Goal: Find contact information: Find contact information

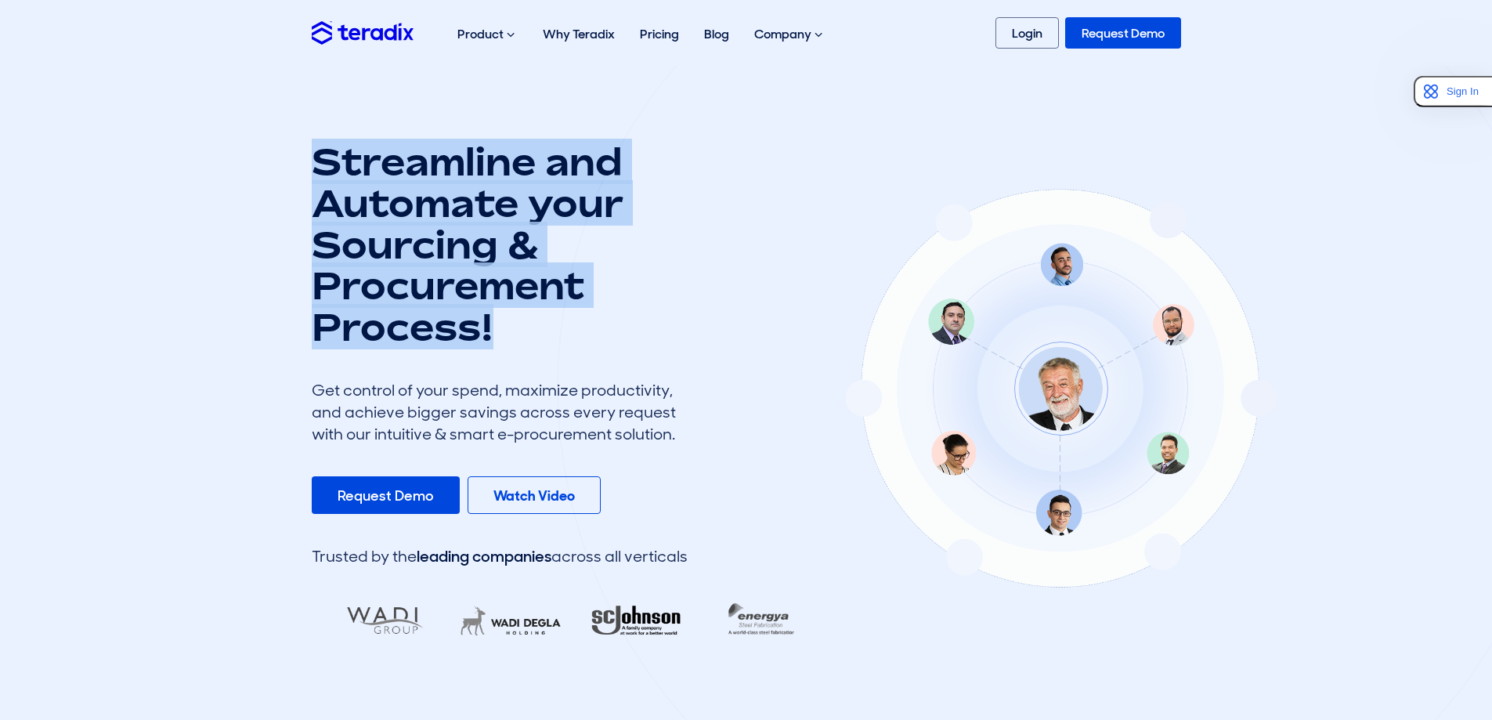
drag, startPoint x: 306, startPoint y: 158, endPoint x: 545, endPoint y: 338, distance: 299.2
click at [545, 338] on div "Streamline and Automate your Sourcing & Procurement Process! Get control of you…" at bounding box center [560, 394] width 521 height 506
click at [527, 347] on h1 "Streamline and Automate your Sourcing & Procurement Process!" at bounding box center [500, 244] width 376 height 207
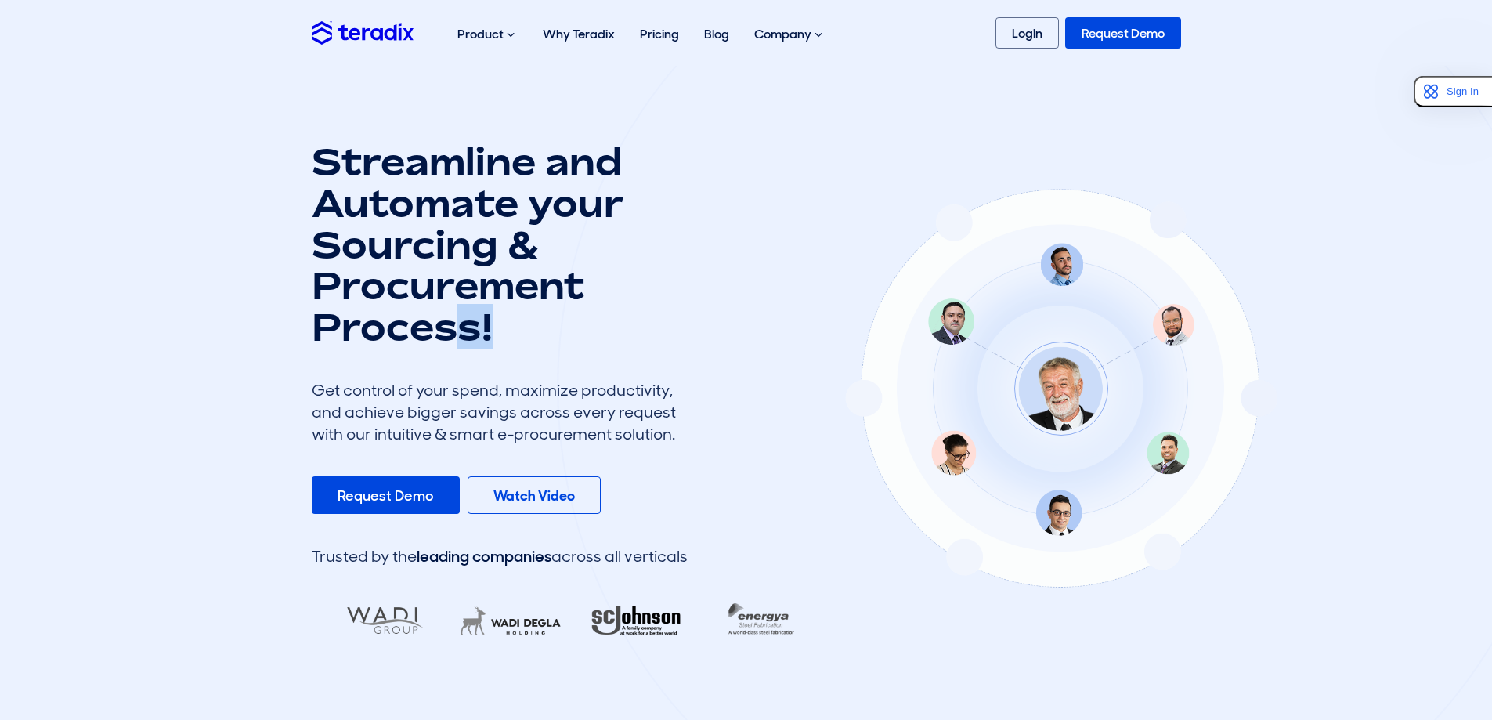
drag, startPoint x: 526, startPoint y: 347, endPoint x: 466, endPoint y: 348, distance: 59.5
click at [466, 348] on h1 "Streamline and Automate your Sourcing & Procurement Process!" at bounding box center [500, 244] width 376 height 207
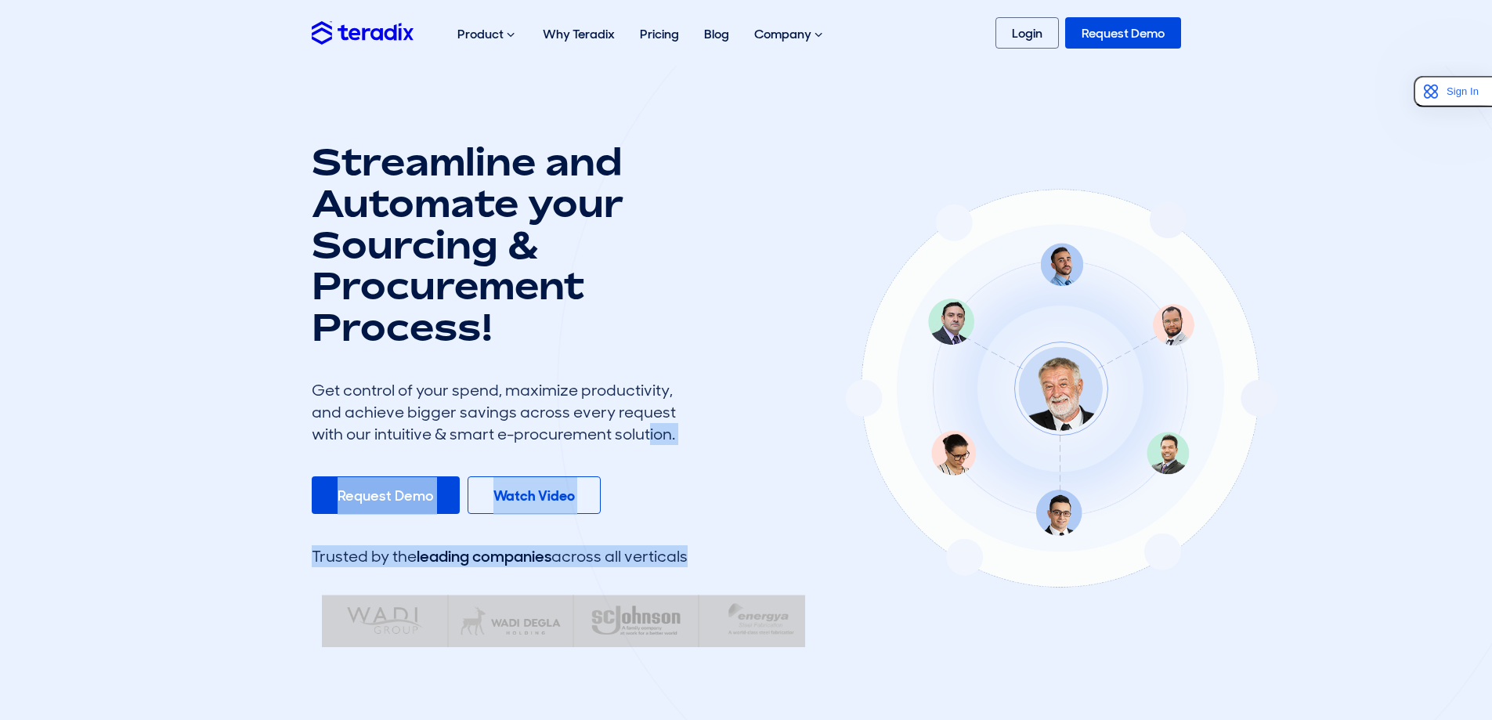
drag, startPoint x: 614, startPoint y: 436, endPoint x: 516, endPoint y: 432, distance: 98.0
click at [515, 432] on div "Streamline and Automate your Sourcing & Procurement Process! Get control of you…" at bounding box center [746, 394] width 893 height 506
click at [535, 423] on div "Get control of your spend, maximize productivity, and achieve bigger savings ac…" at bounding box center [500, 412] width 376 height 66
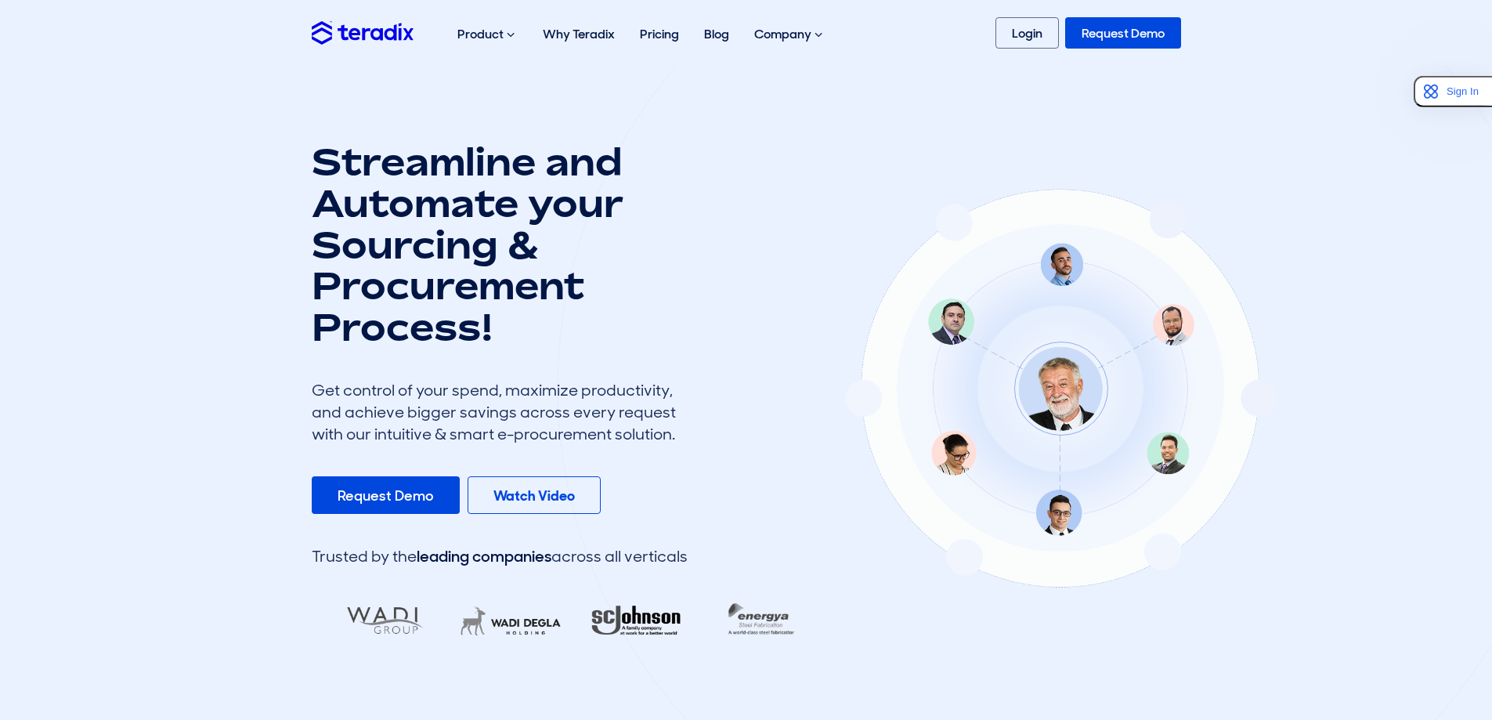
drag, startPoint x: 688, startPoint y: 621, endPoint x: 514, endPoint y: 612, distance: 174.1
click at [546, 625] on div "Streamline and Automate your Sourcing & Procurement Process! Get control of you…" at bounding box center [746, 394] width 893 height 506
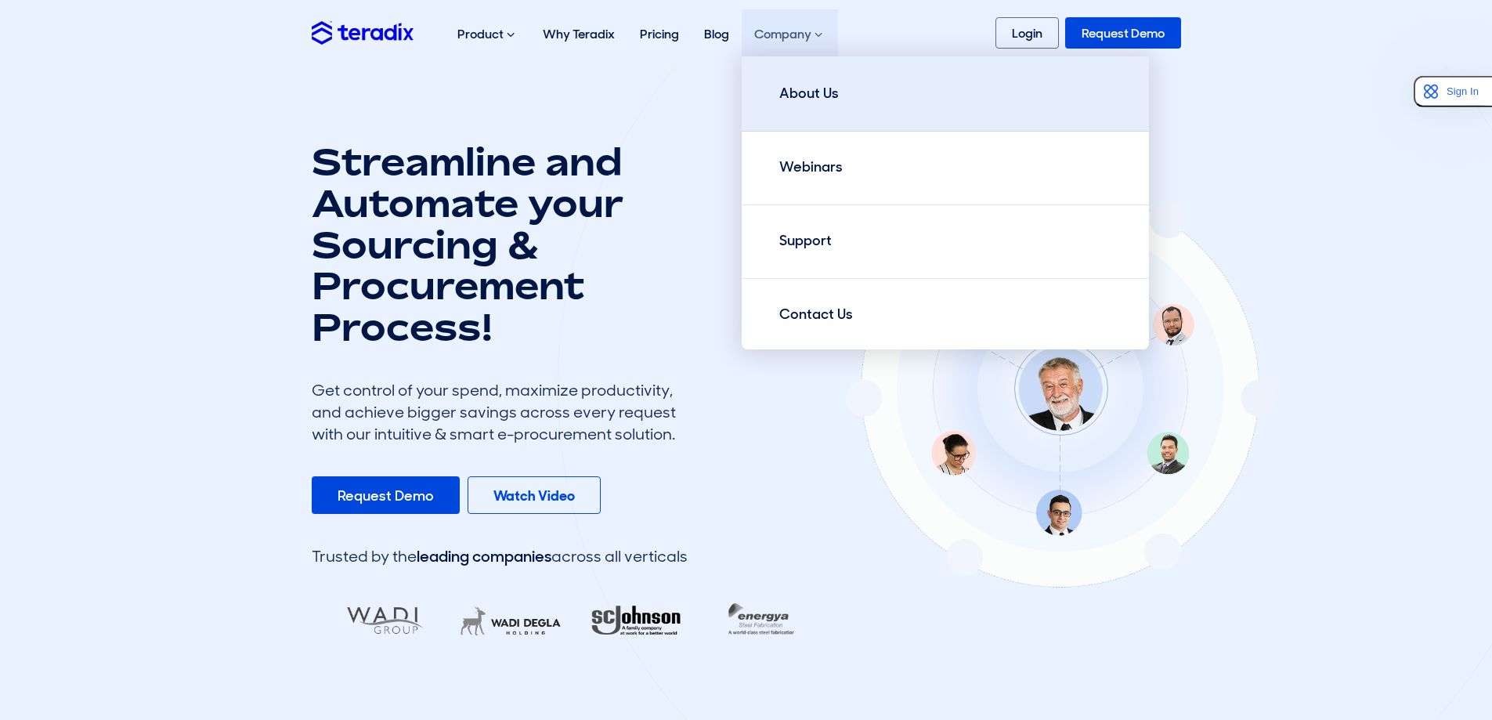
click at [808, 83] on div "About Us" at bounding box center [809, 93] width 60 height 21
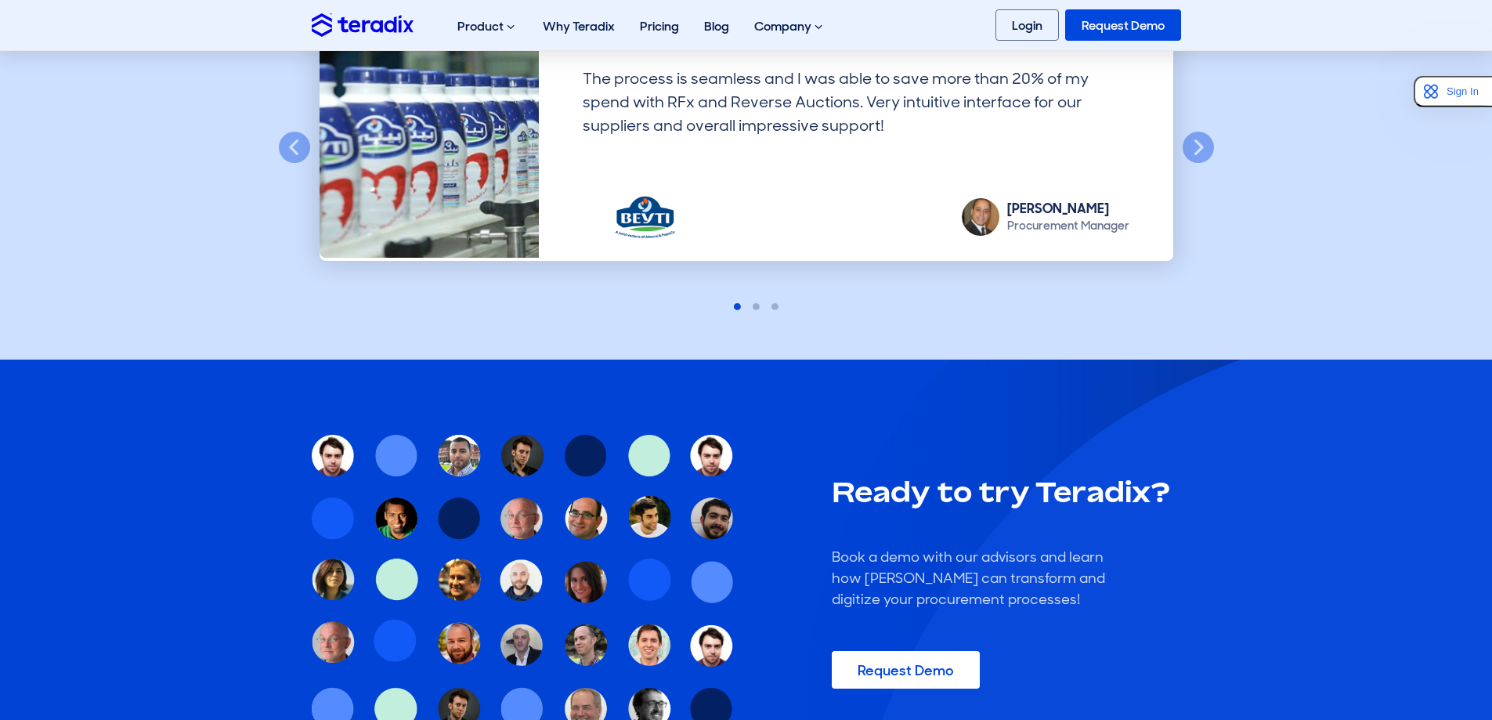
scroll to position [1383, 0]
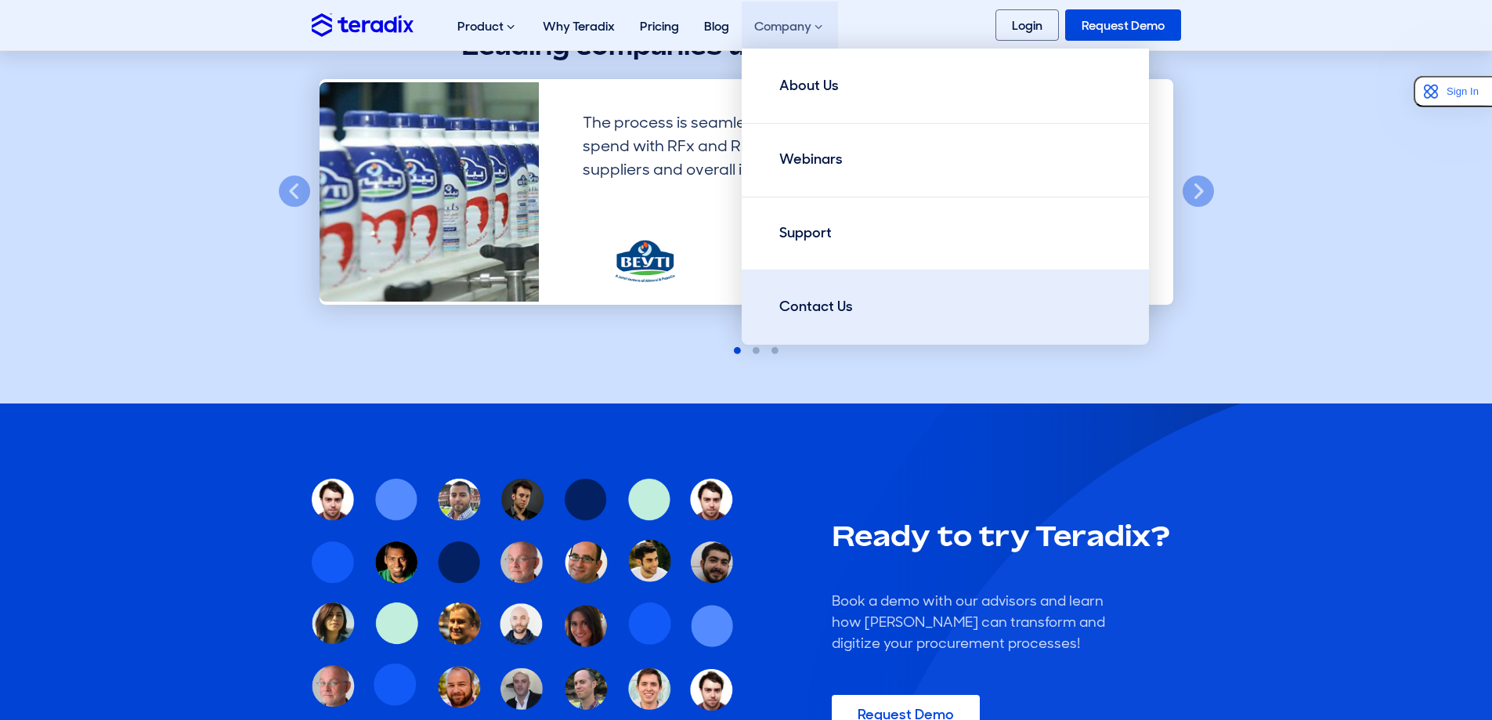
click at [828, 313] on div "Contact Us" at bounding box center [816, 306] width 74 height 21
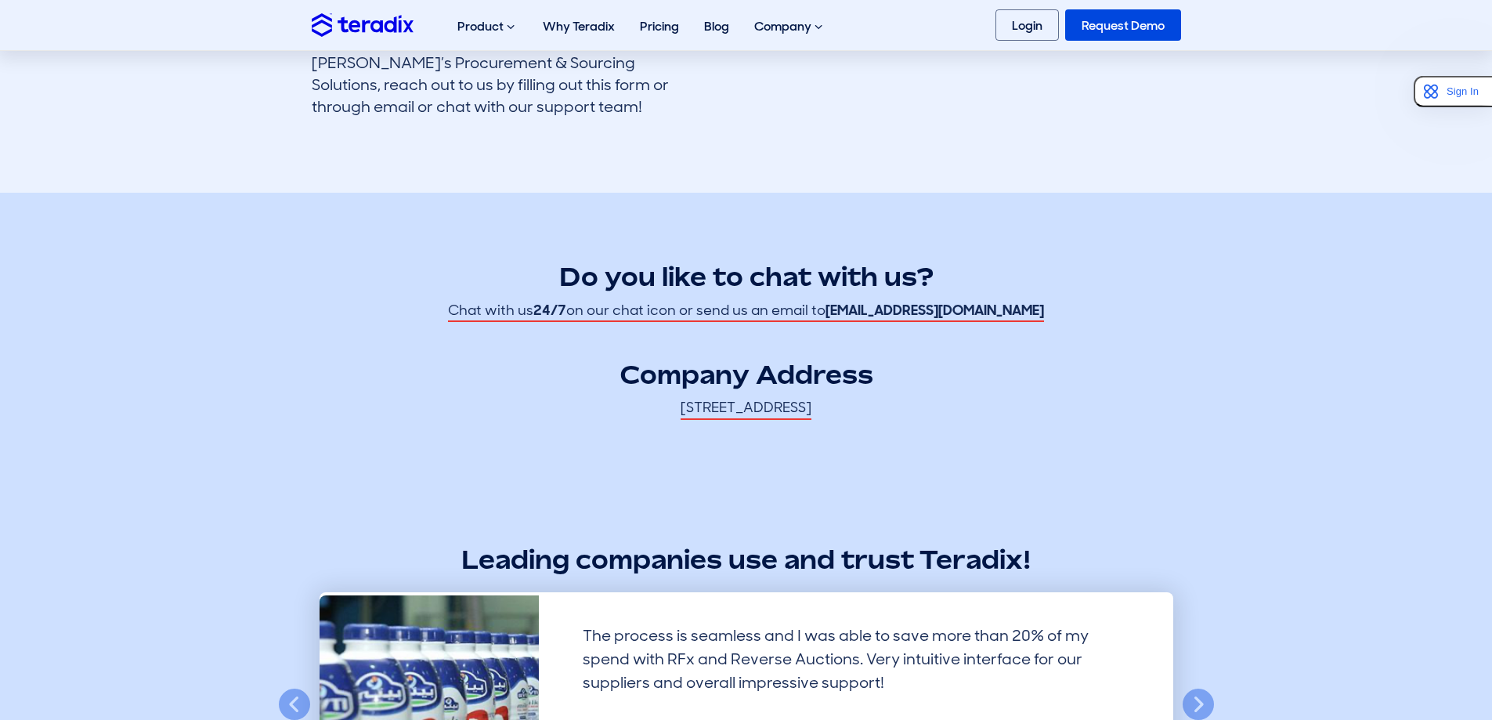
scroll to position [313, 0]
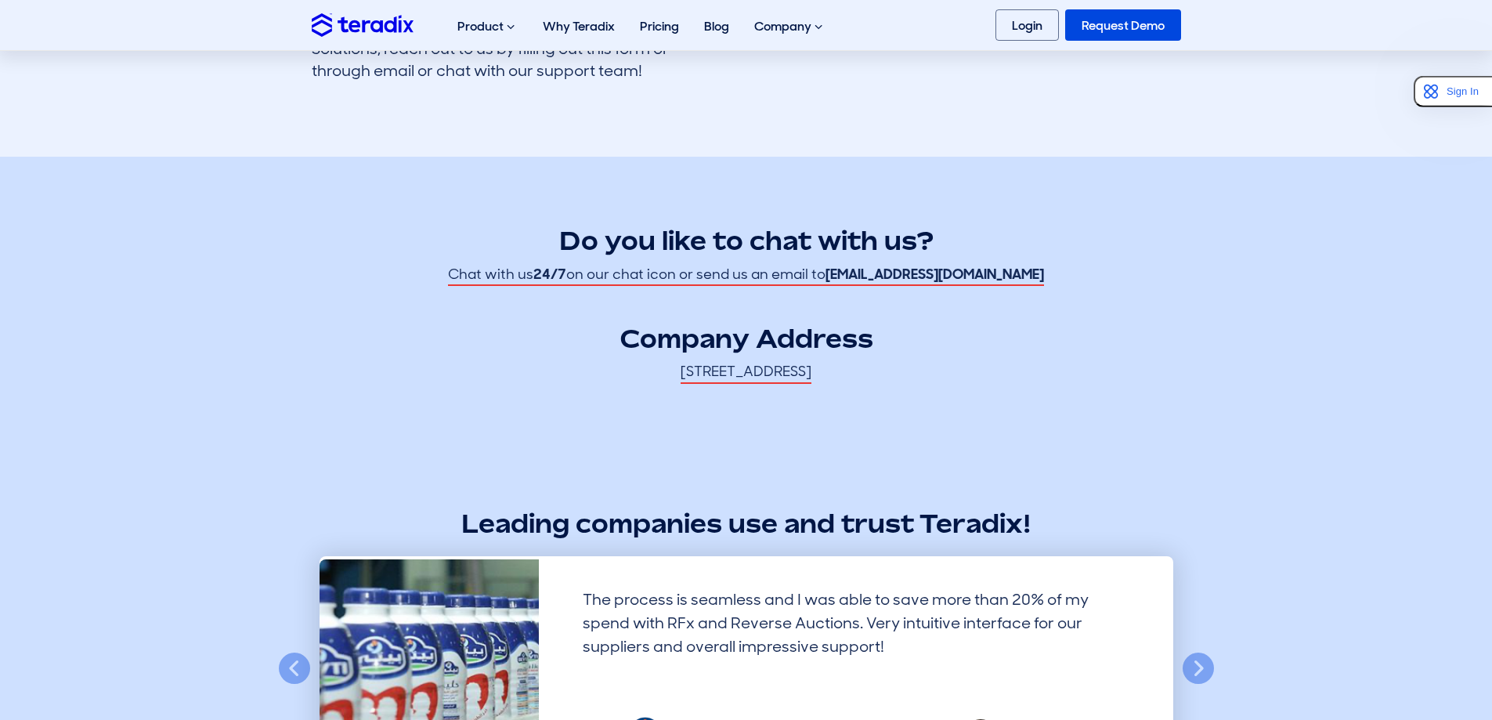
drag, startPoint x: 1018, startPoint y: 352, endPoint x: 406, endPoint y: 373, distance: 612.0
click at [442, 378] on div "Do you like to chat with us? Chat with us 24/7 on our chat icon or send us an e…" at bounding box center [746, 286] width 869 height 196
click at [406, 373] on div "Do you like to chat with us? Chat with us 24/7 on our chat icon or send us an e…" at bounding box center [746, 286] width 869 height 196
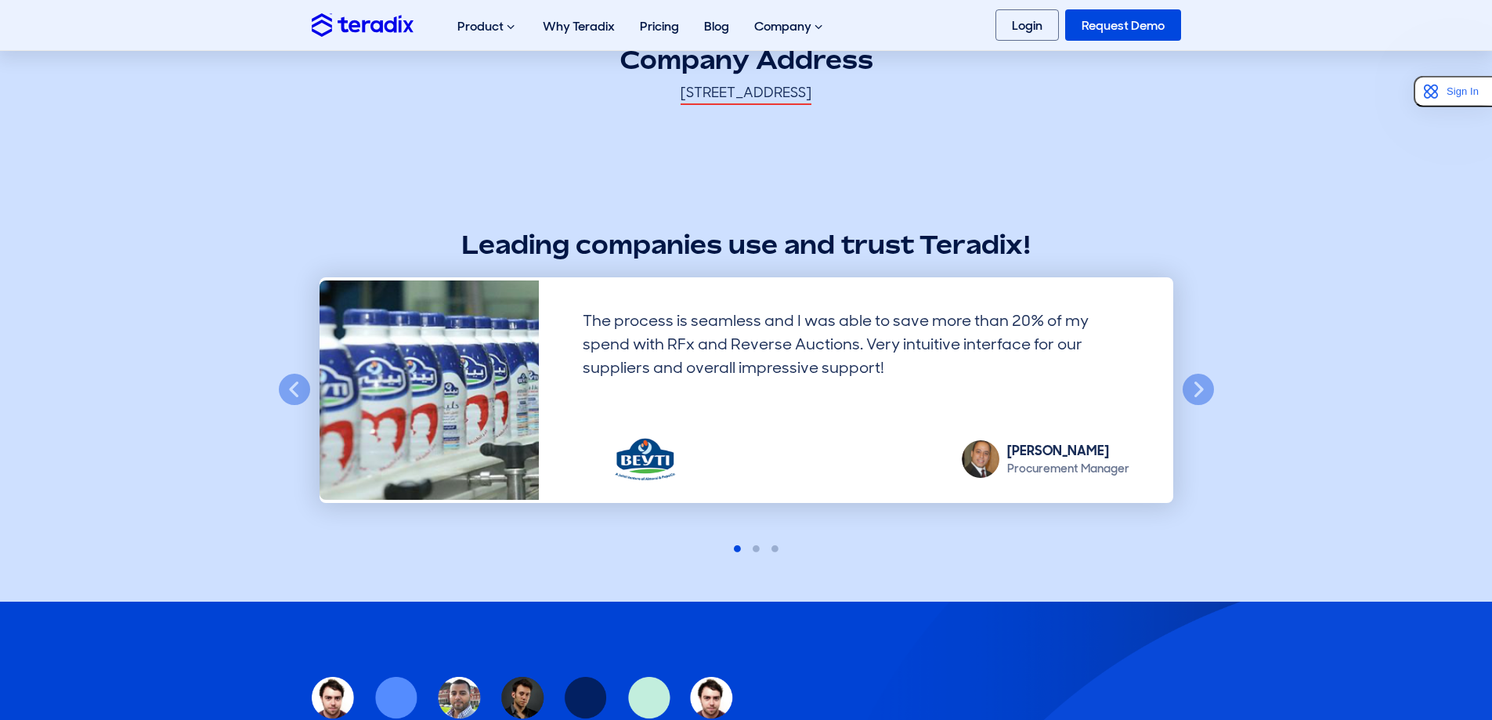
scroll to position [783, 0]
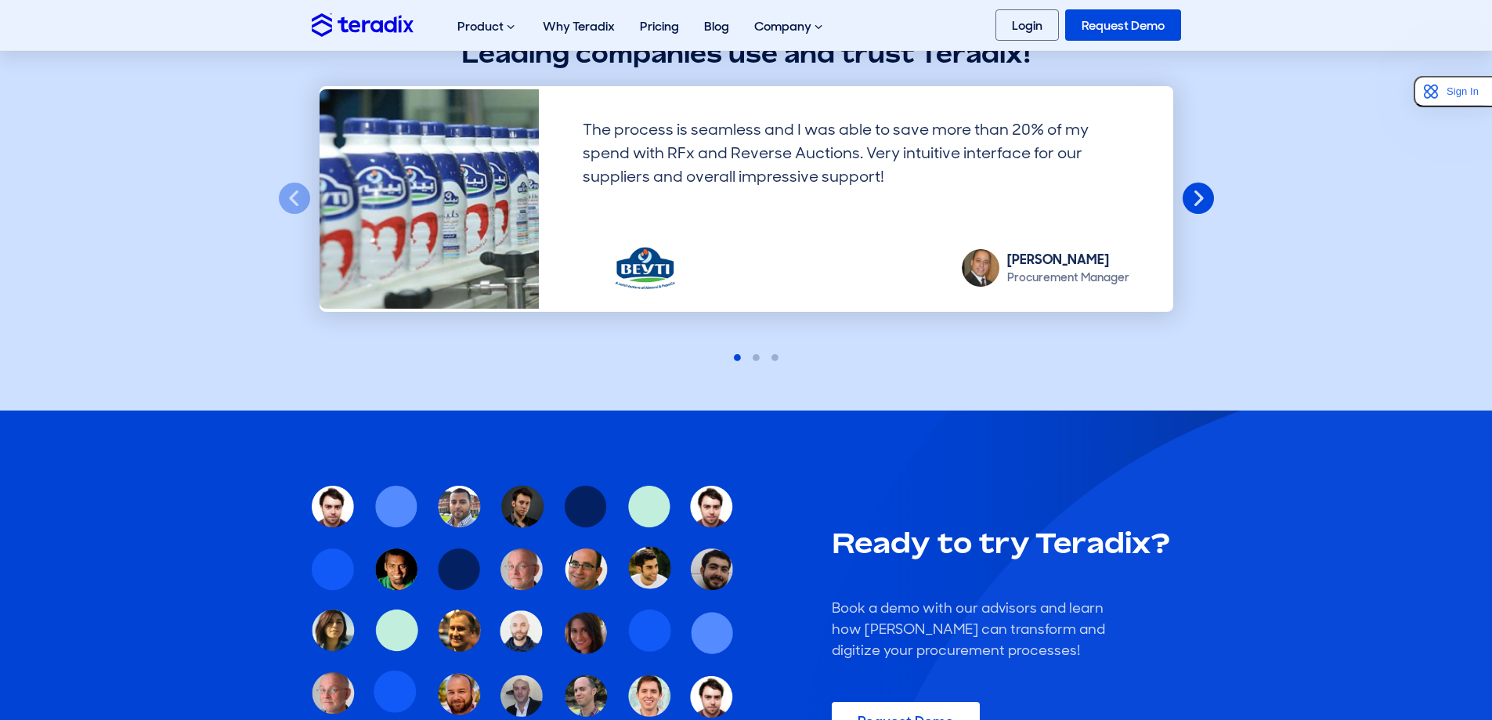
click at [1190, 200] on button "Next" at bounding box center [1198, 199] width 34 height 34
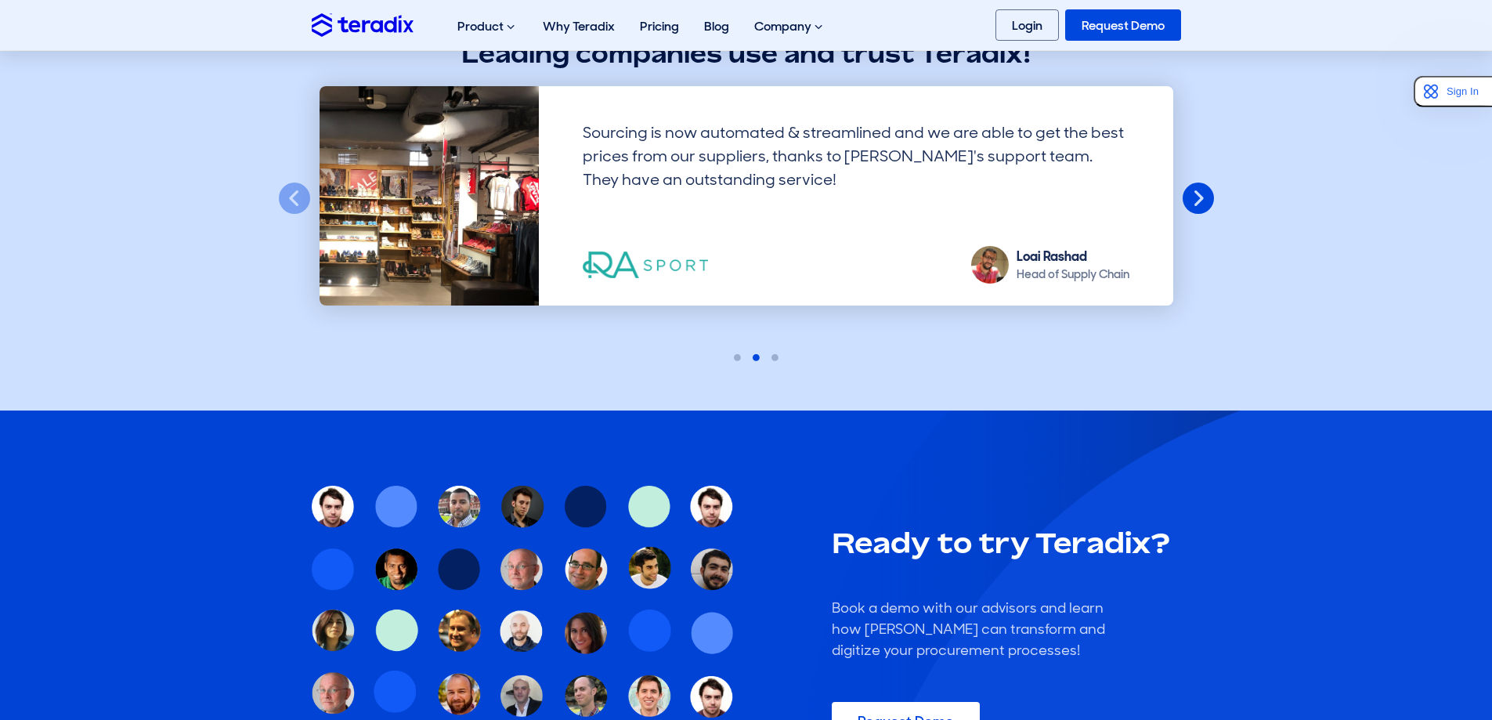
click at [1190, 200] on button "Next" at bounding box center [1198, 199] width 34 height 34
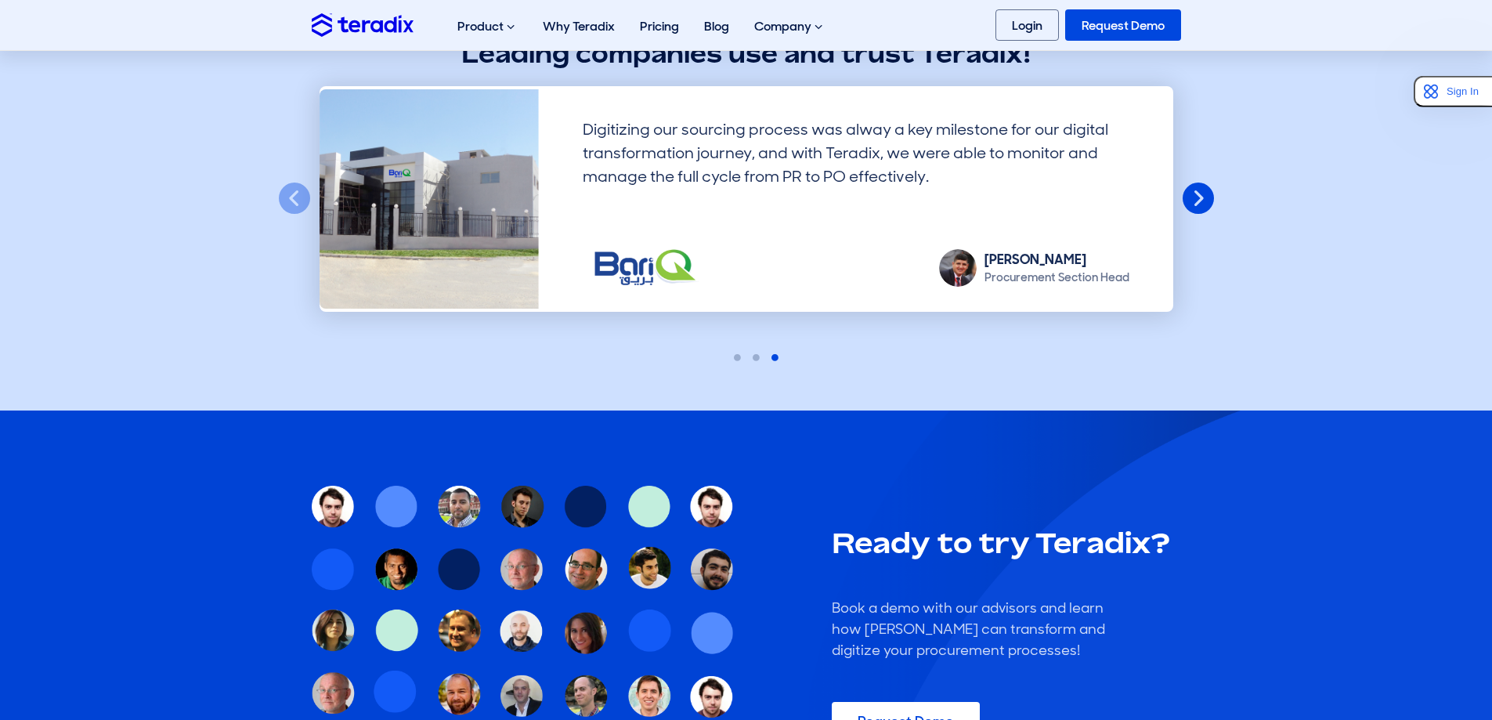
click at [1190, 200] on button "Next" at bounding box center [1198, 199] width 34 height 34
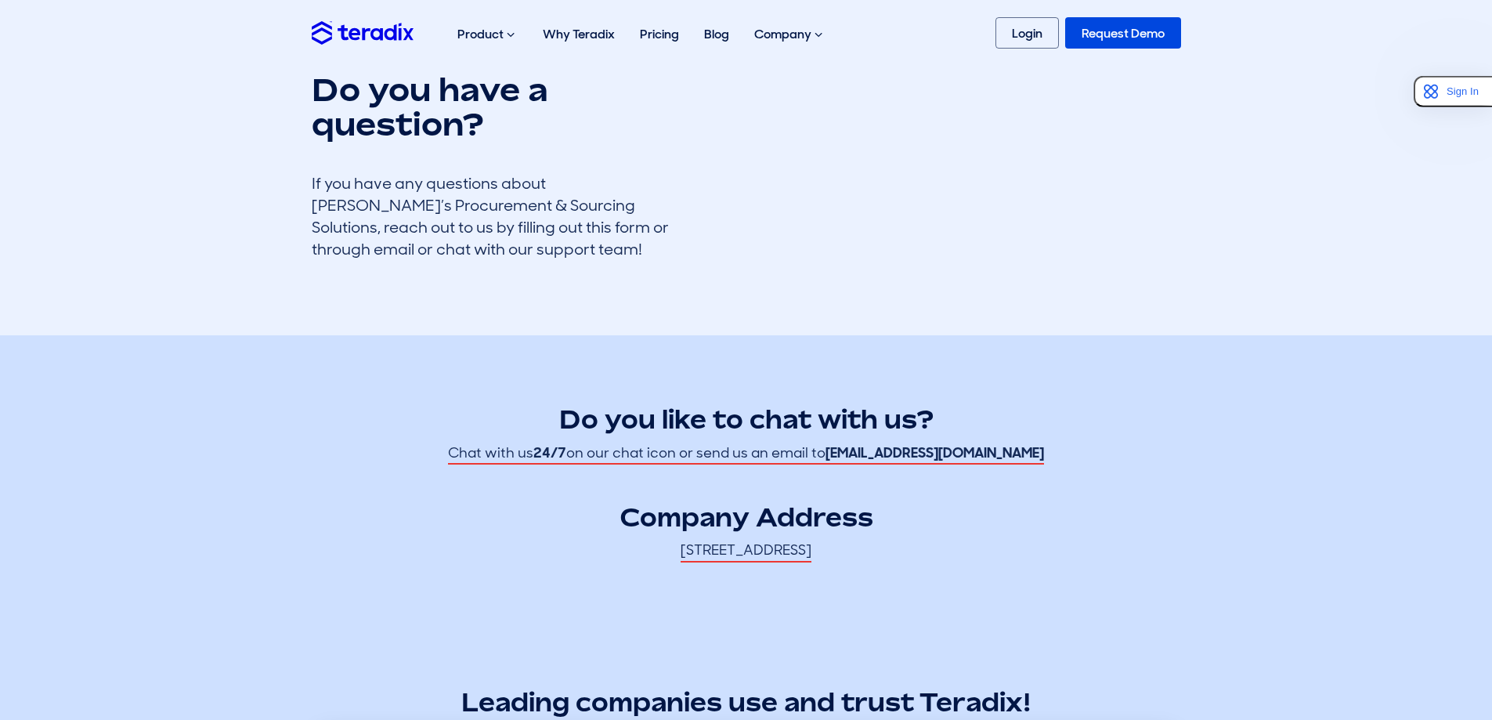
scroll to position [0, 0]
